Goal: Information Seeking & Learning: Learn about a topic

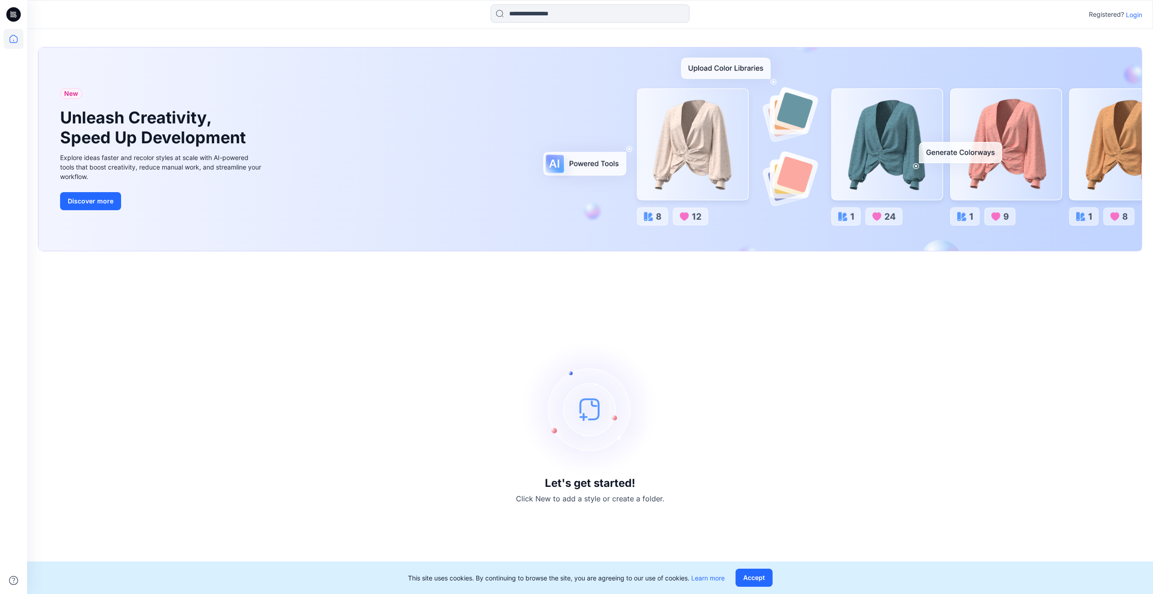
click at [494, 25] on div "Registered? Login" at bounding box center [590, 14] width 1126 height 29
click at [519, 16] on input at bounding box center [590, 14] width 199 height 18
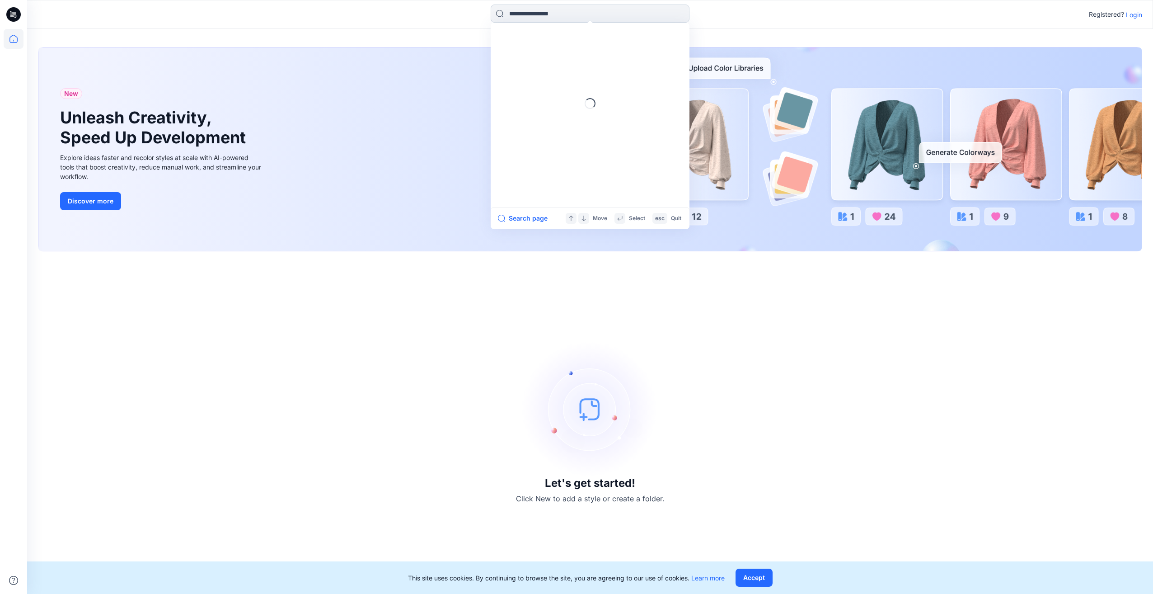
click at [542, 11] on input at bounding box center [590, 14] width 199 height 18
type input "*"
click at [1131, 15] on p "Login" at bounding box center [1134, 14] width 16 height 9
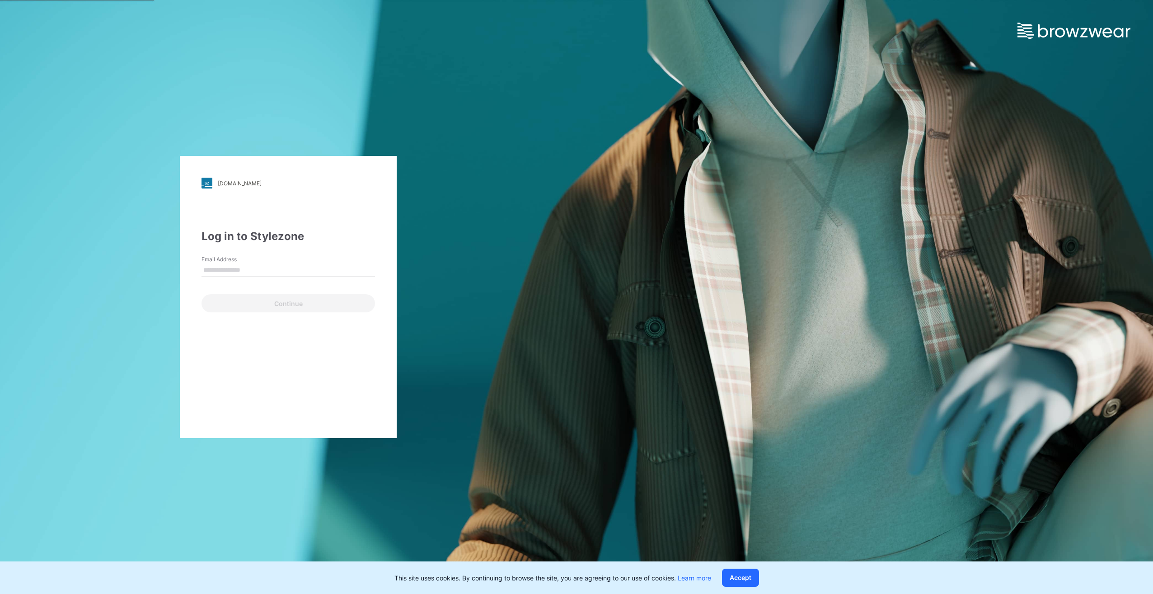
click at [220, 272] on input "Email Address" at bounding box center [287, 270] width 173 height 14
type input "**********"
drag, startPoint x: 352, startPoint y: 269, endPoint x: 120, endPoint y: 256, distance: 232.1
click at [120, 256] on div "**********" at bounding box center [288, 297] width 576 height 594
click at [217, 269] on input "Email Address" at bounding box center [287, 270] width 173 height 14
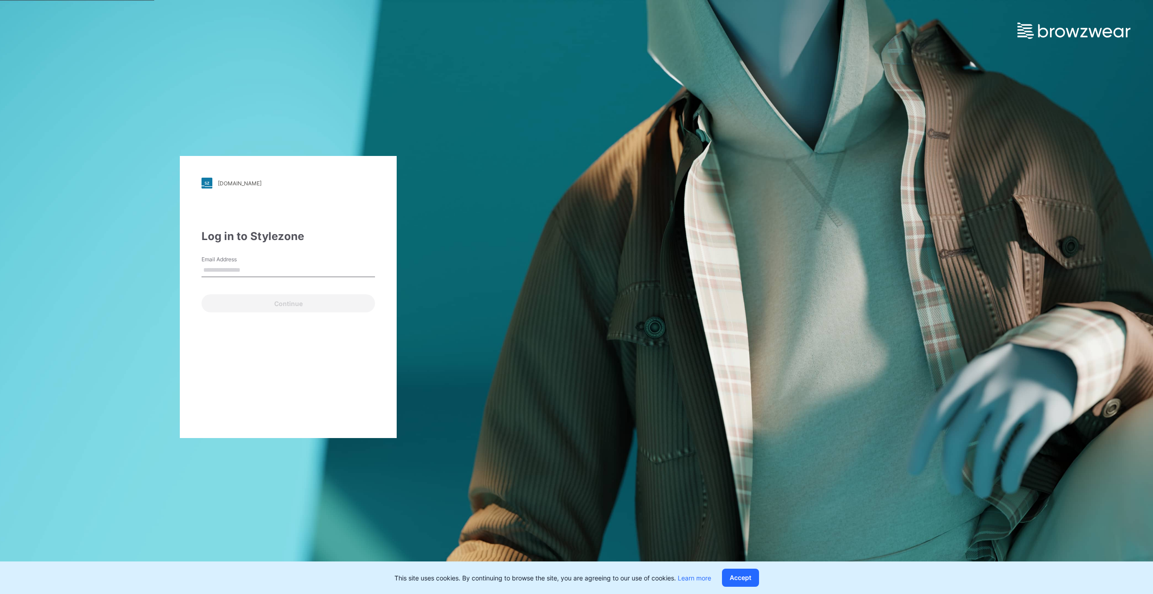
type input "**********"
click at [257, 306] on button "Continue" at bounding box center [287, 303] width 173 height 18
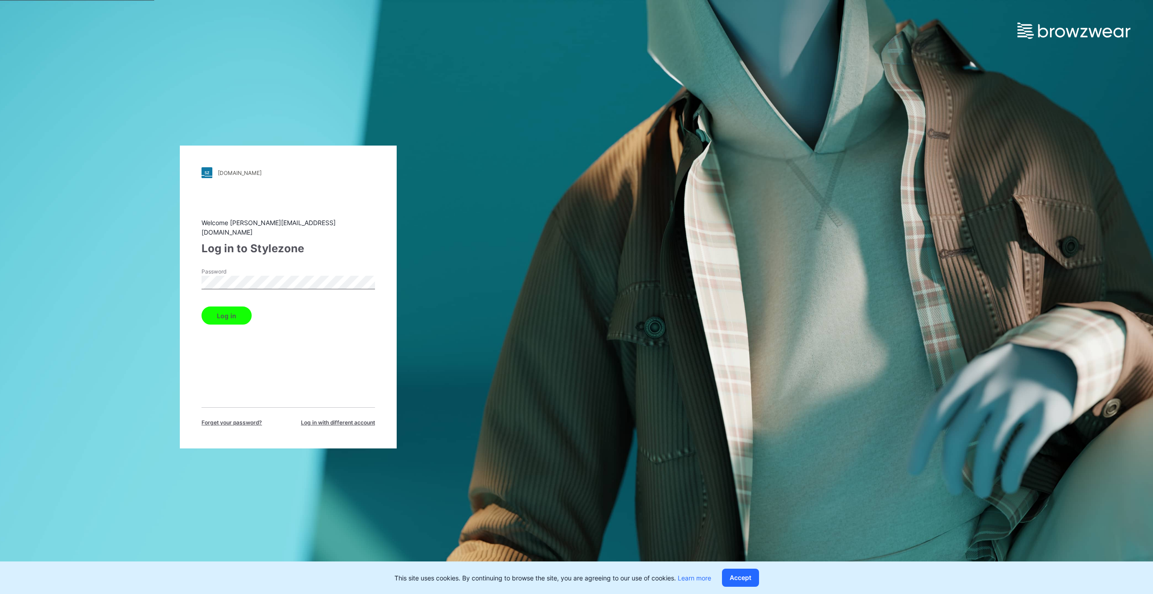
click at [234, 318] on button "Log in" at bounding box center [226, 315] width 50 height 18
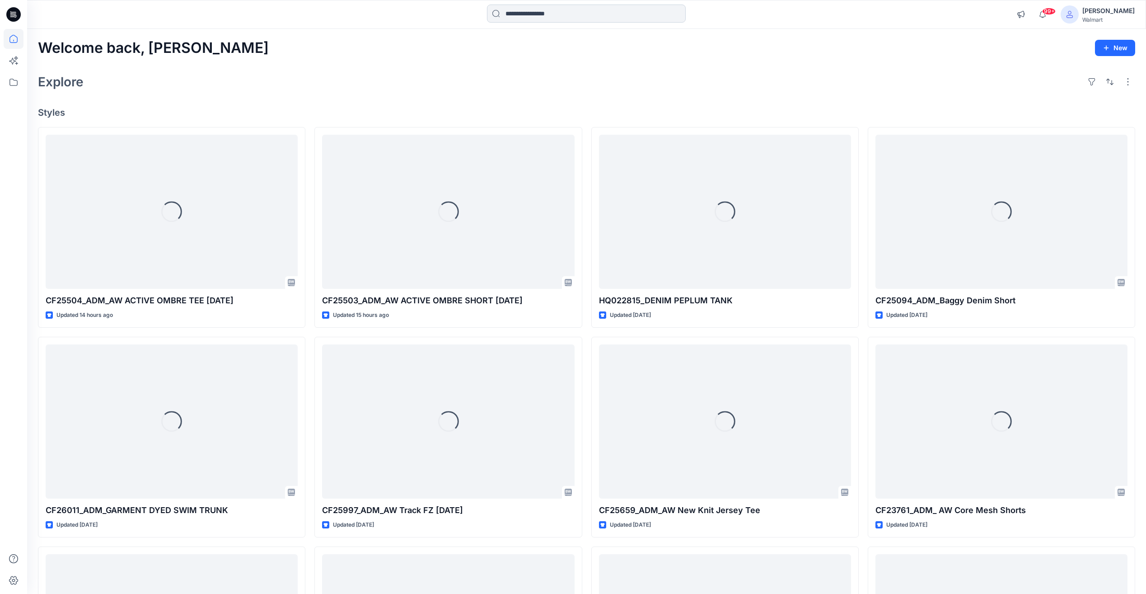
click at [530, 16] on input at bounding box center [586, 14] width 199 height 18
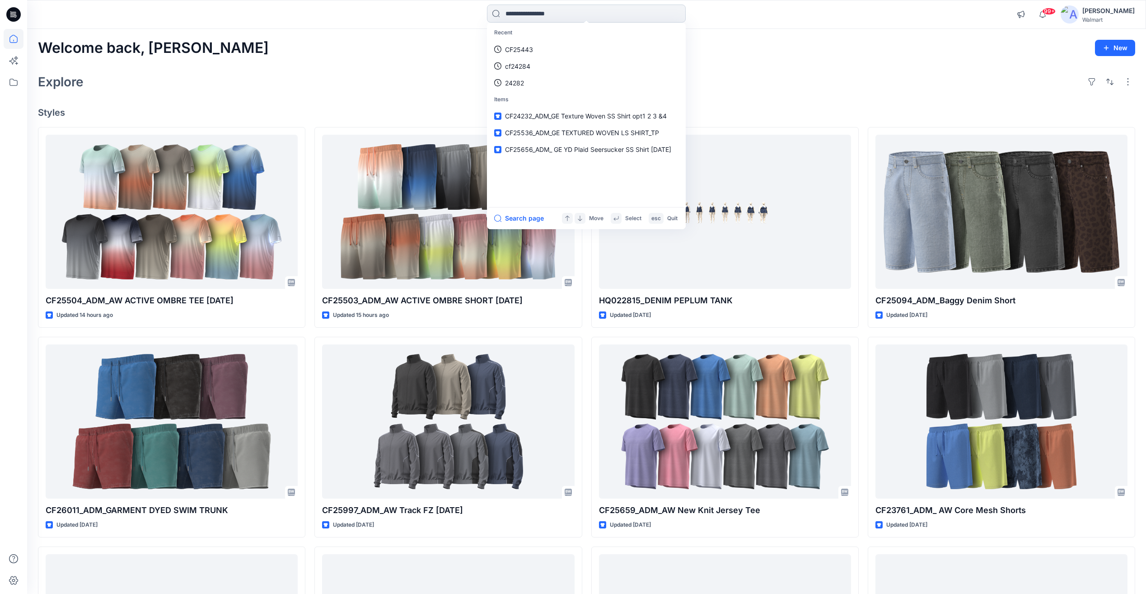
paste input "*******"
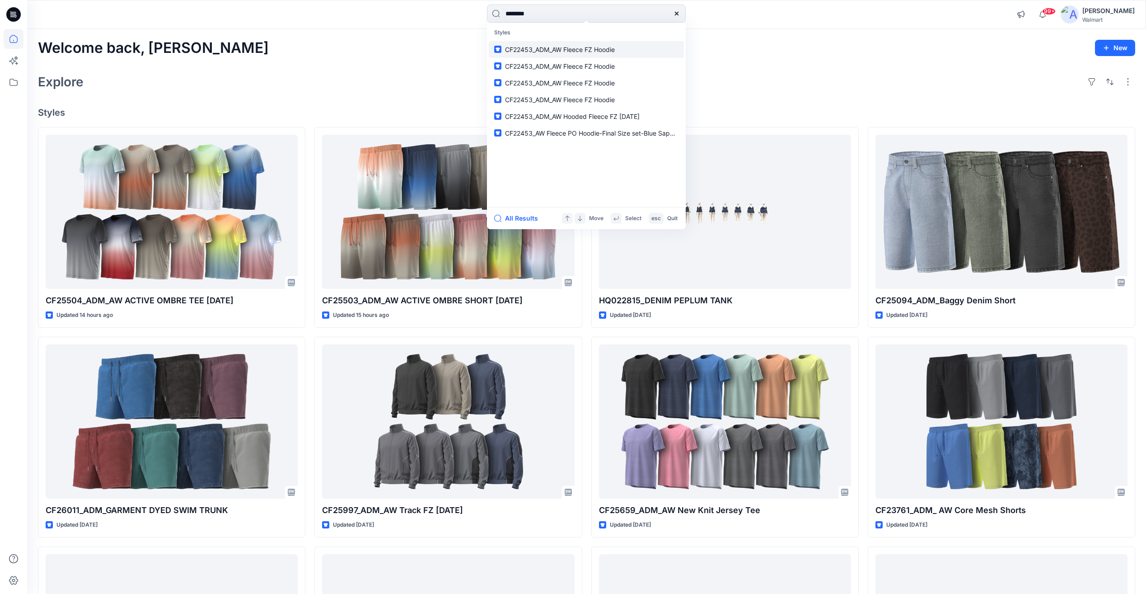
type input "*******"
click at [555, 49] on span "CF22453_ADM_AW Fleece FZ Hoodie" at bounding box center [560, 50] width 110 height 8
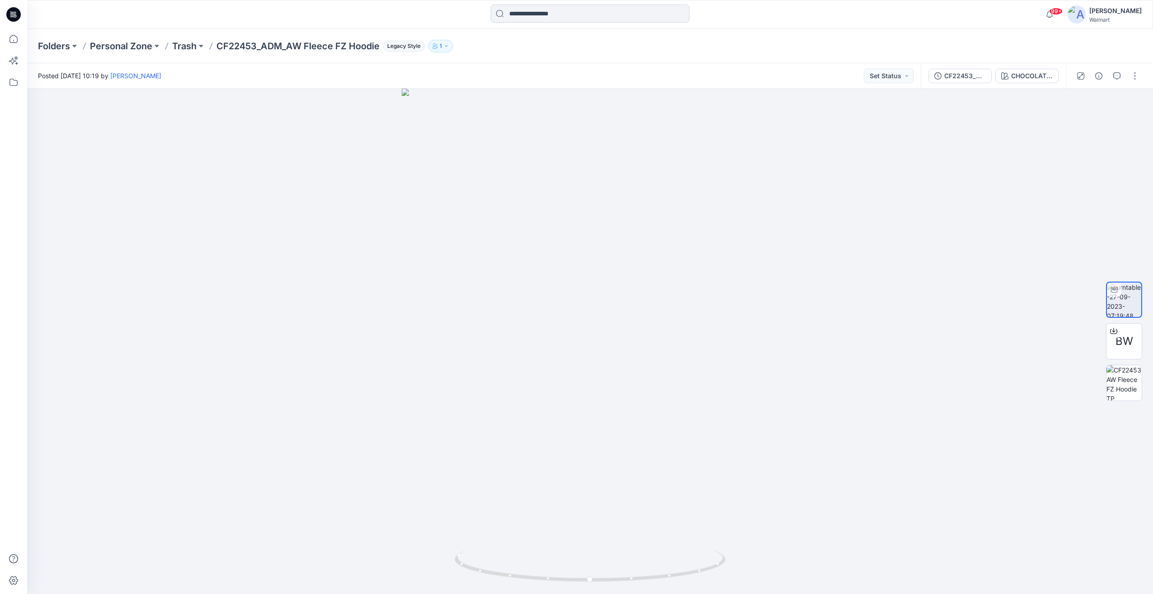
click at [540, 17] on input at bounding box center [590, 14] width 199 height 18
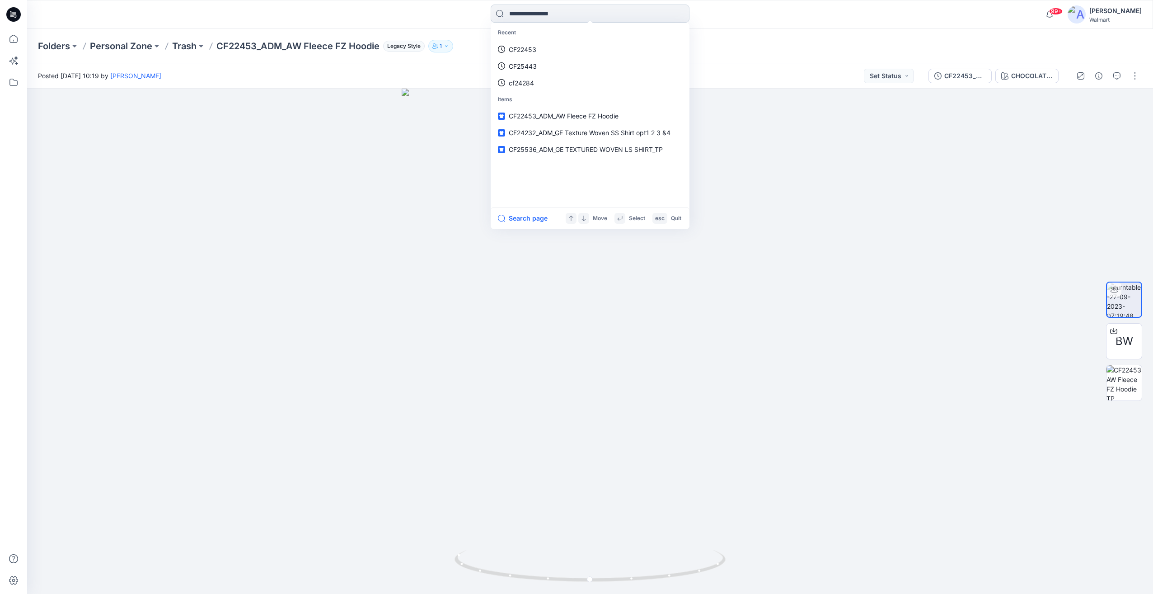
paste input "*******"
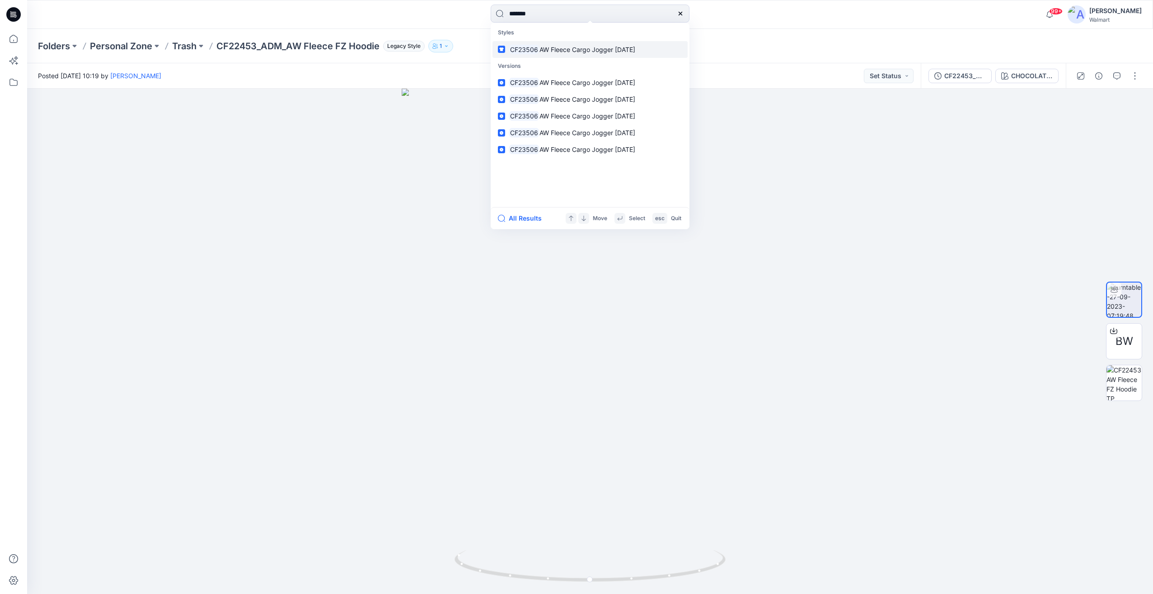
type input "*******"
click at [557, 45] on p "CF23506 AW Fleece Cargo Jogger 01MAY24" at bounding box center [572, 49] width 126 height 9
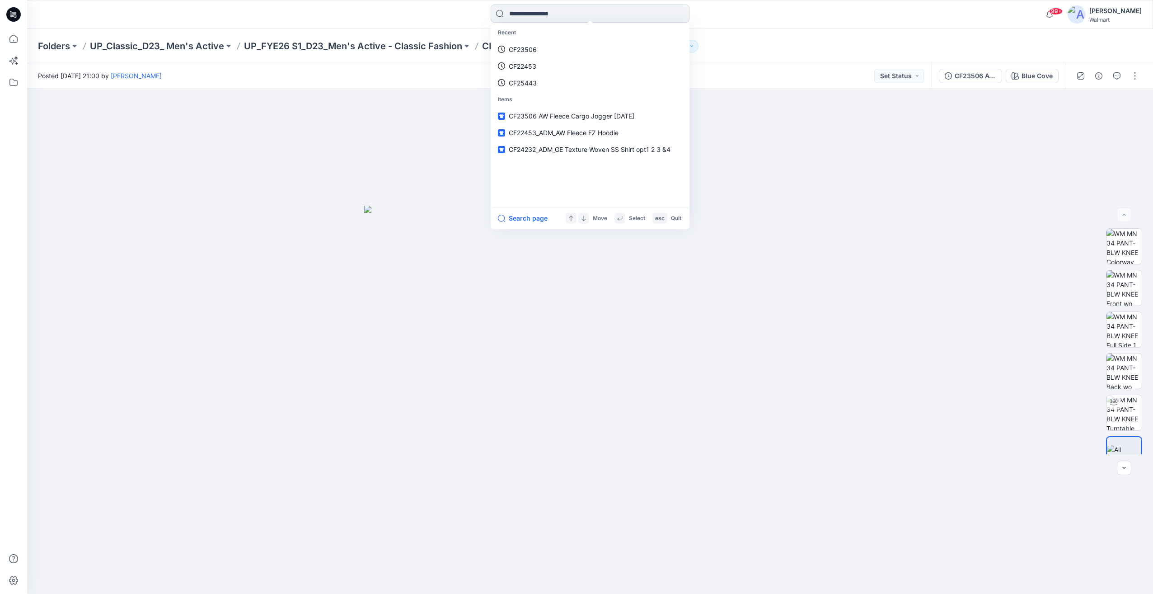
paste input "*******"
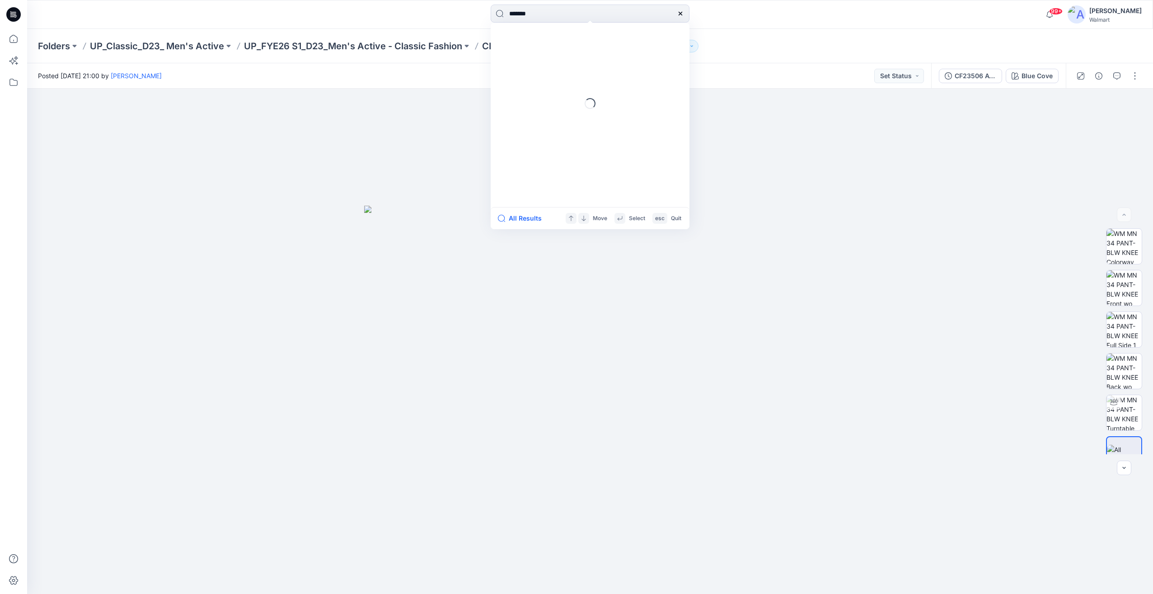
type input "*******"
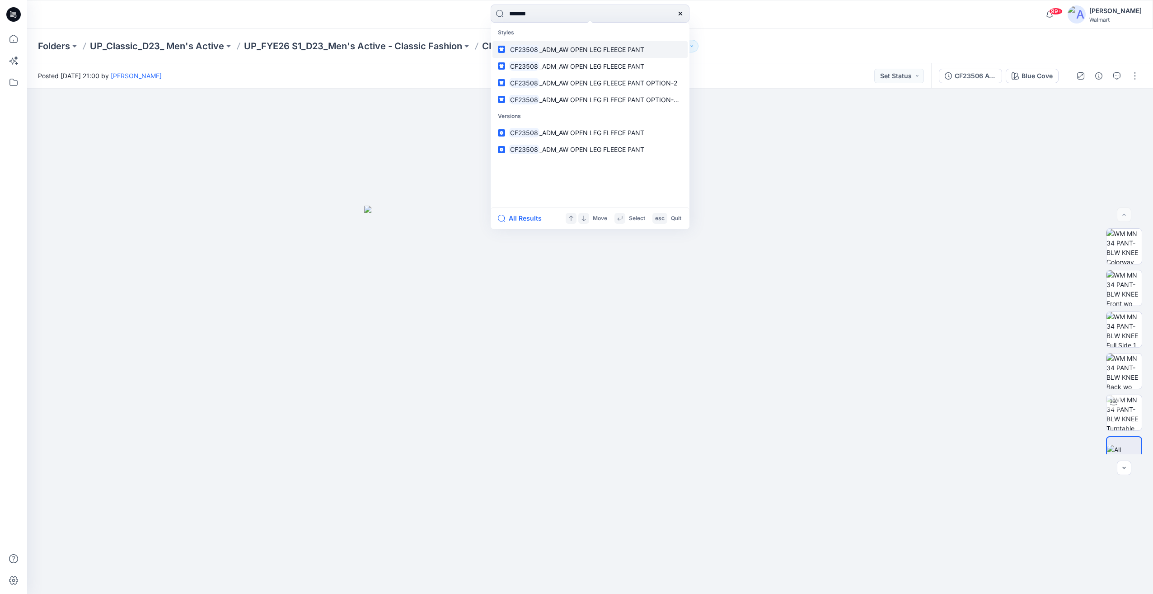
click at [562, 53] on p "CF23508 _ADM_AW OPEN LEG FLEECE PANT" at bounding box center [577, 49] width 136 height 9
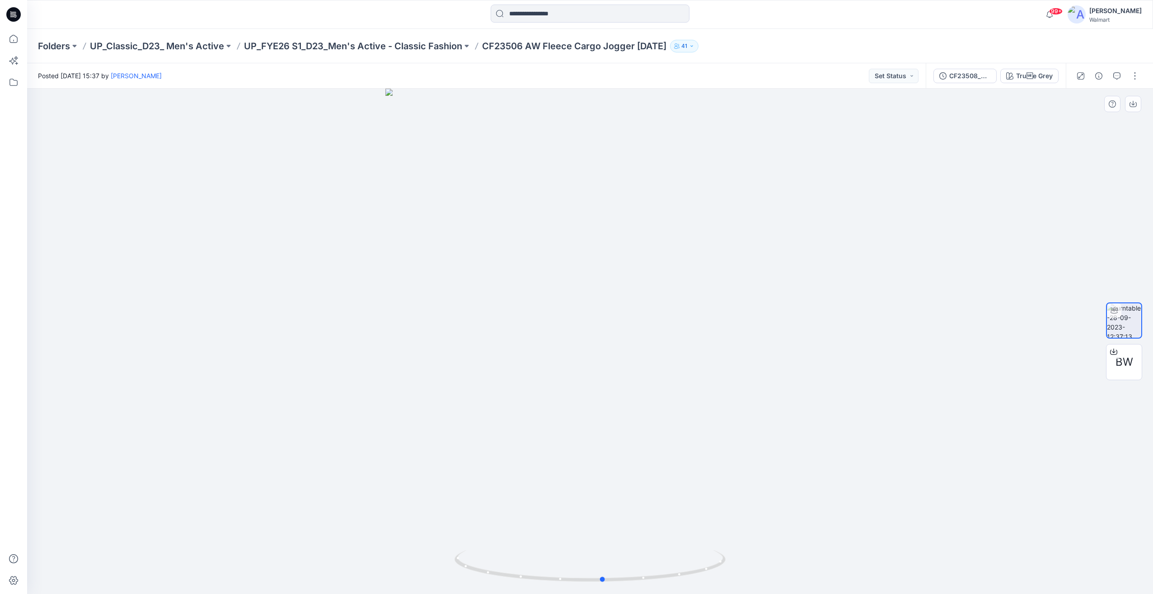
drag, startPoint x: 782, startPoint y: 332, endPoint x: 795, endPoint y: 349, distance: 21.2
click at [795, 349] on div at bounding box center [590, 341] width 1126 height 505
drag, startPoint x: 795, startPoint y: 349, endPoint x: 936, endPoint y: 348, distance: 140.9
click at [919, 352] on div at bounding box center [590, 341] width 1126 height 505
drag, startPoint x: 641, startPoint y: 338, endPoint x: 668, endPoint y: 401, distance: 68.4
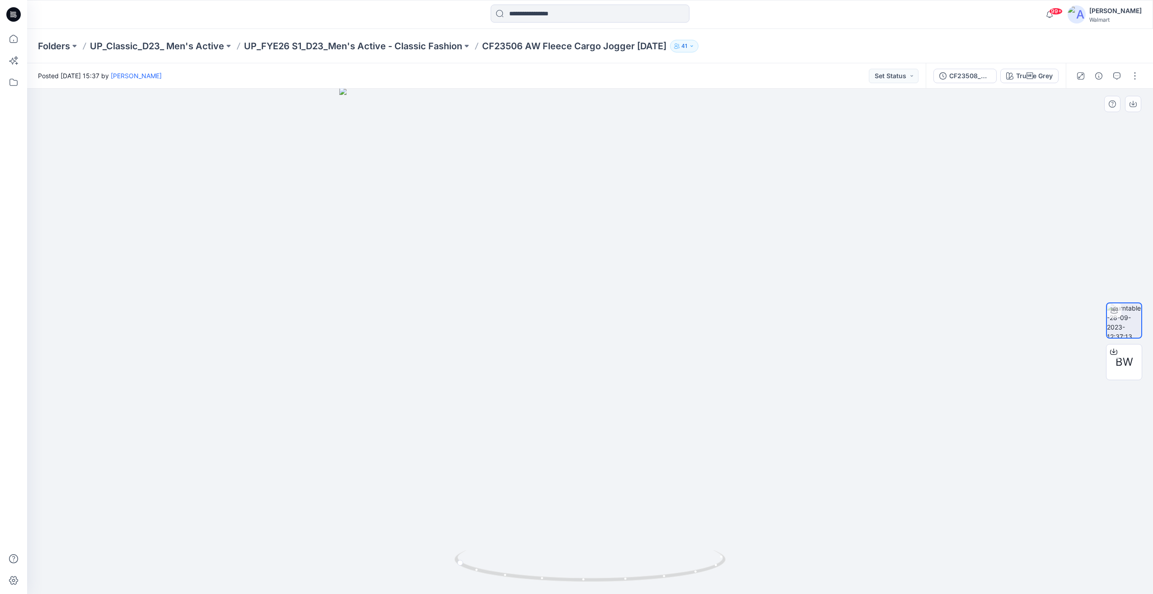
click at [652, 476] on img at bounding box center [589, 341] width 501 height 506
drag, startPoint x: 702, startPoint y: 376, endPoint x: 549, endPoint y: 384, distance: 152.5
click at [545, 379] on img at bounding box center [589, 339] width 501 height 507
drag, startPoint x: 782, startPoint y: 383, endPoint x: 845, endPoint y: 363, distance: 66.0
click at [845, 363] on div at bounding box center [590, 341] width 1126 height 505
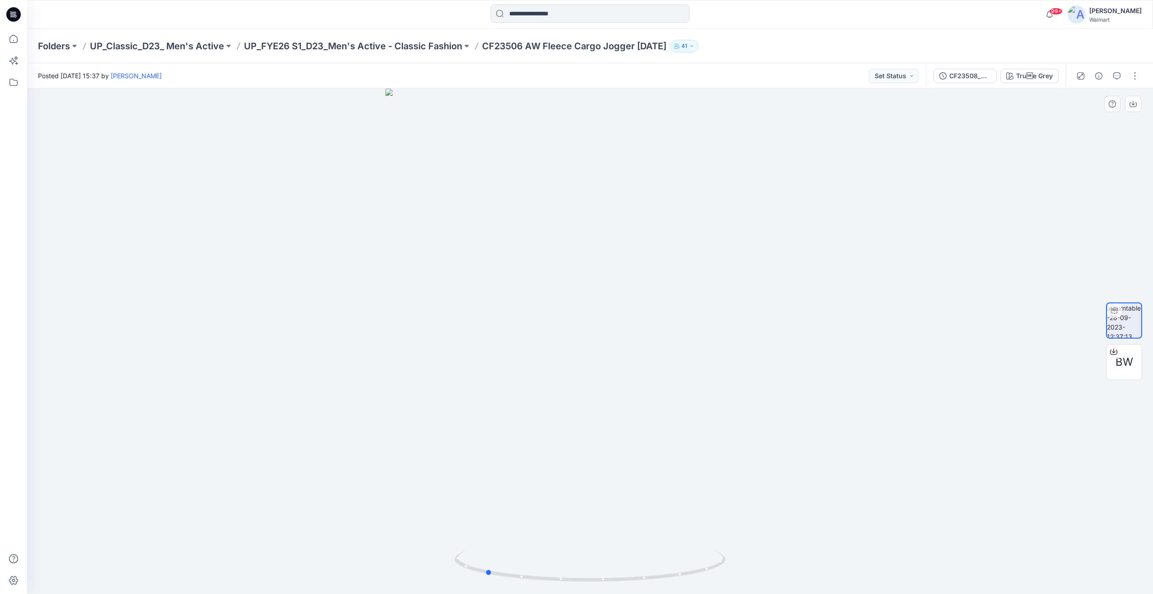
drag, startPoint x: 856, startPoint y: 351, endPoint x: 842, endPoint y: 340, distance: 17.4
click at [842, 342] on div at bounding box center [590, 341] width 1126 height 505
click at [561, 4] on div "99+ Notifications [PERSON_NAME] has updated CF25504_ADM_AW ACTIVE OMBRE TEE [DA…" at bounding box center [590, 14] width 1126 height 29
click at [561, 19] on input at bounding box center [590, 14] width 199 height 18
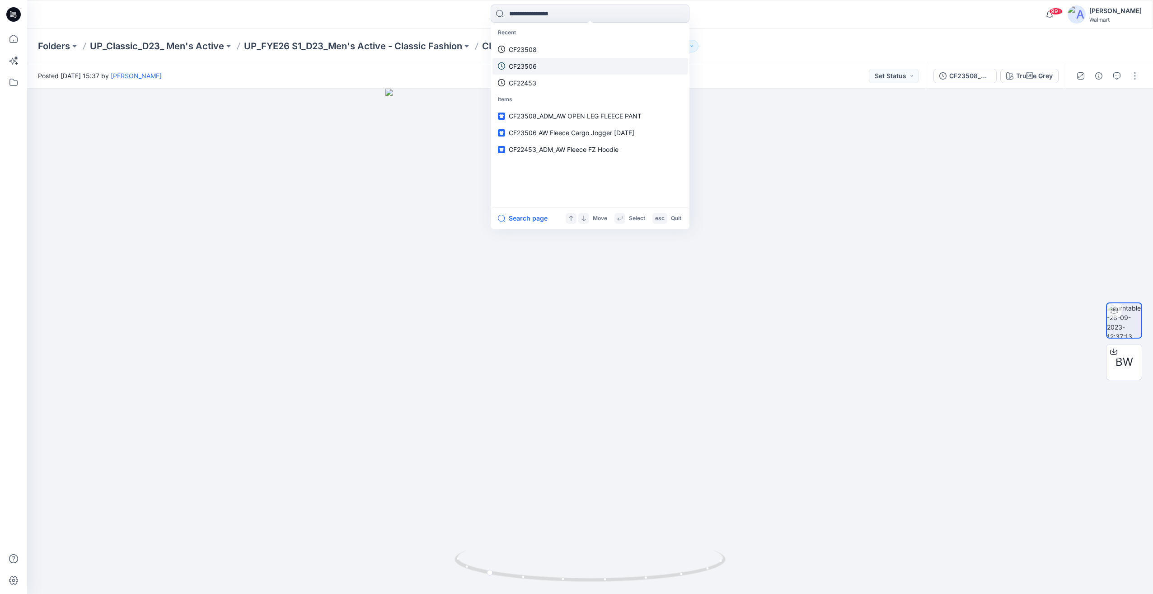
click at [551, 68] on link "CF23506" at bounding box center [589, 66] width 195 height 17
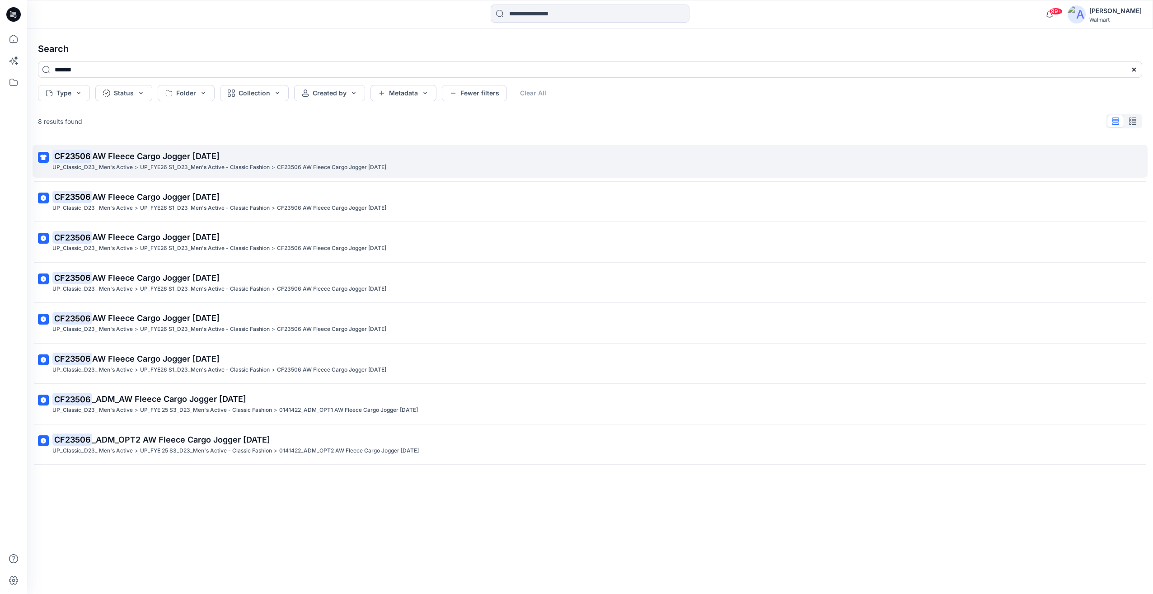
click at [170, 158] on span "AW Fleece Cargo Jogger [DATE]" at bounding box center [155, 155] width 127 height 9
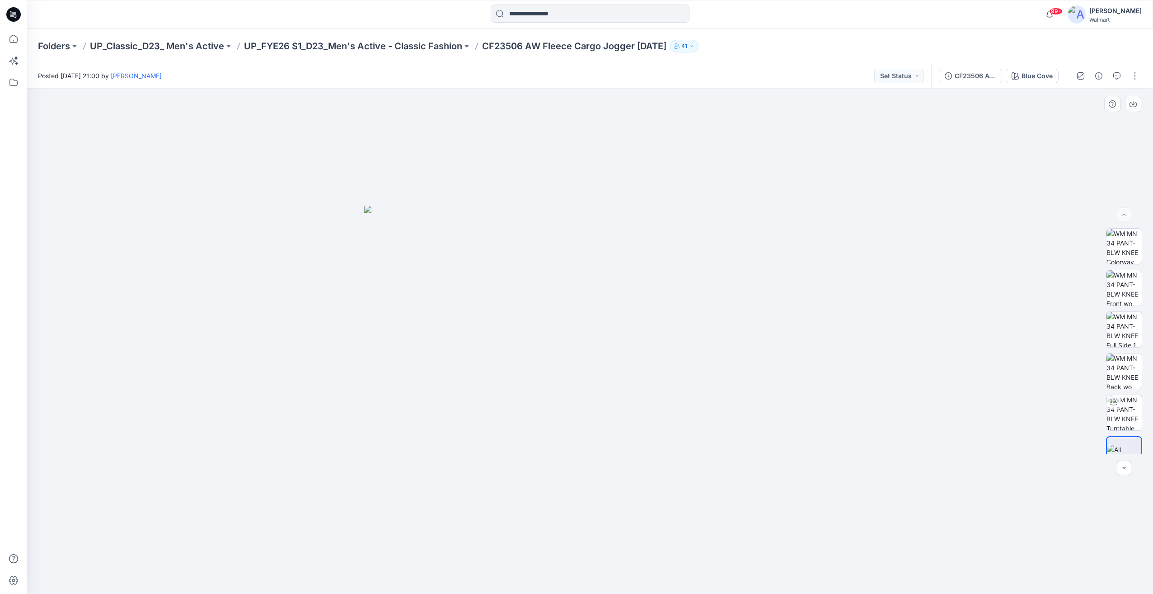
drag, startPoint x: 330, startPoint y: 309, endPoint x: 725, endPoint y: 311, distance: 394.4
click at [449, 309] on div at bounding box center [590, 341] width 1126 height 505
drag, startPoint x: 850, startPoint y: 329, endPoint x: 796, endPoint y: 346, distance: 56.6
click at [788, 338] on div at bounding box center [590, 341] width 1126 height 505
click at [1127, 412] on img at bounding box center [1123, 412] width 35 height 35
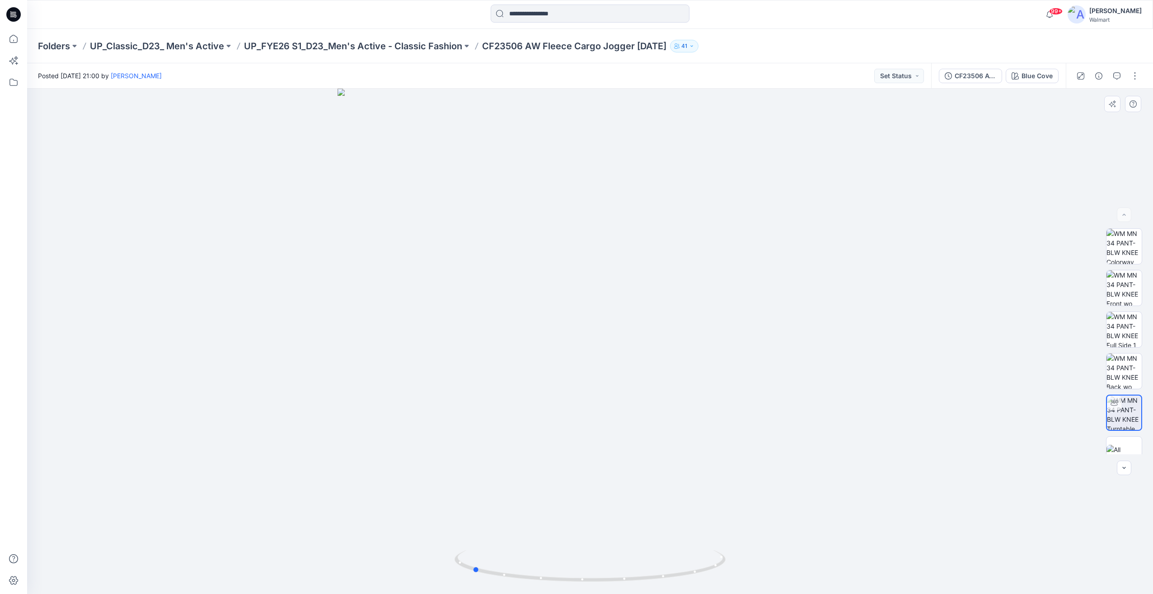
drag, startPoint x: 818, startPoint y: 374, endPoint x: 971, endPoint y: 378, distance: 153.2
click at [971, 378] on div at bounding box center [590, 341] width 1126 height 505
drag, startPoint x: 851, startPoint y: 361, endPoint x: 709, endPoint y: 366, distance: 142.4
click at [709, 366] on img at bounding box center [590, 280] width 760 height 628
drag, startPoint x: 690, startPoint y: 451, endPoint x: 751, endPoint y: 449, distance: 61.0
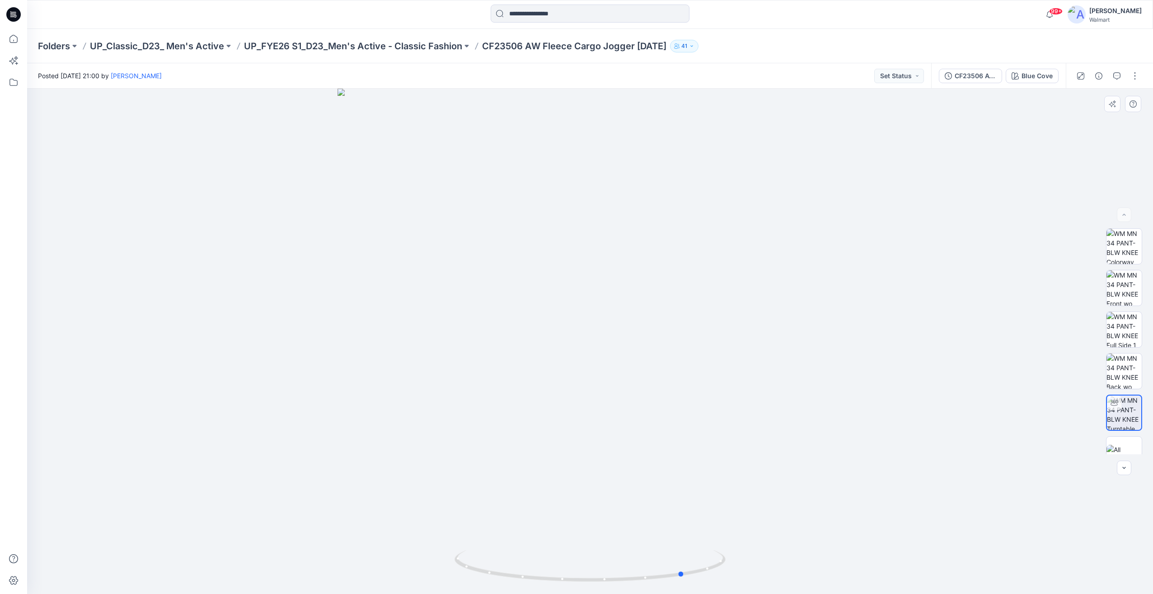
click at [751, 449] on div at bounding box center [590, 341] width 1126 height 505
